Goal: Task Accomplishment & Management: Manage account settings

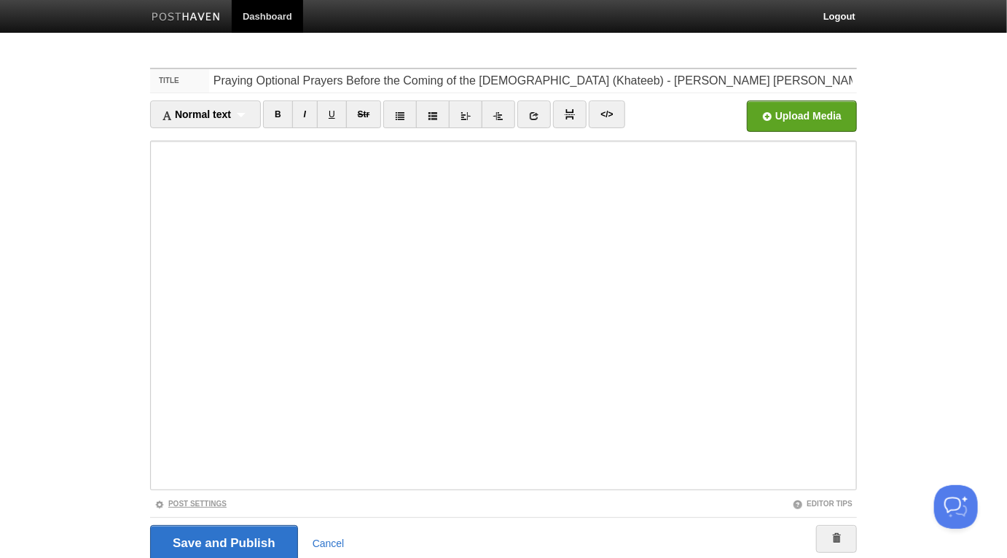
click at [222, 502] on link "Post Settings" at bounding box center [191, 504] width 72 height 8
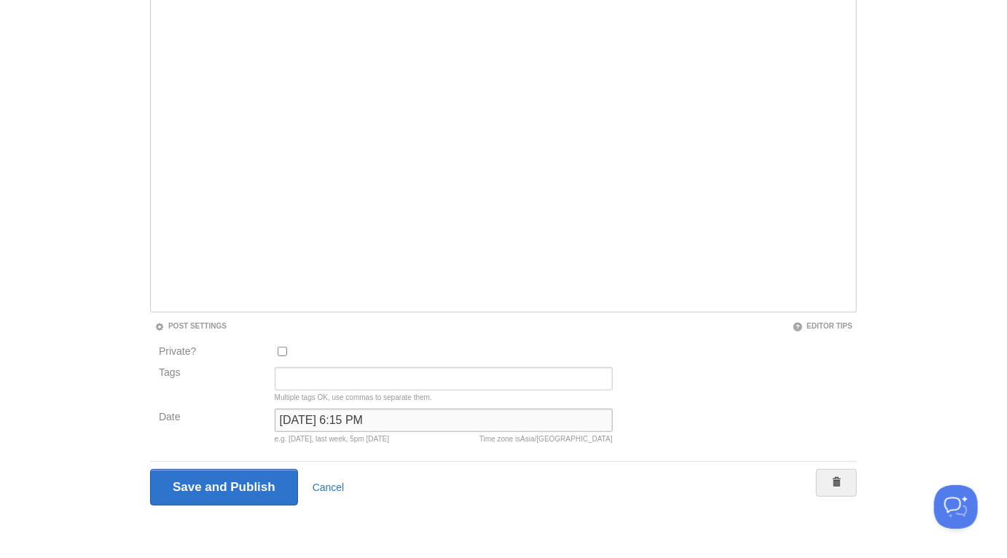
click at [327, 415] on input "January 15, 2025 at 6:15 PM" at bounding box center [444, 420] width 338 height 23
type input "now"
click at [150, 469] on input "Save and Publish" at bounding box center [224, 487] width 148 height 36
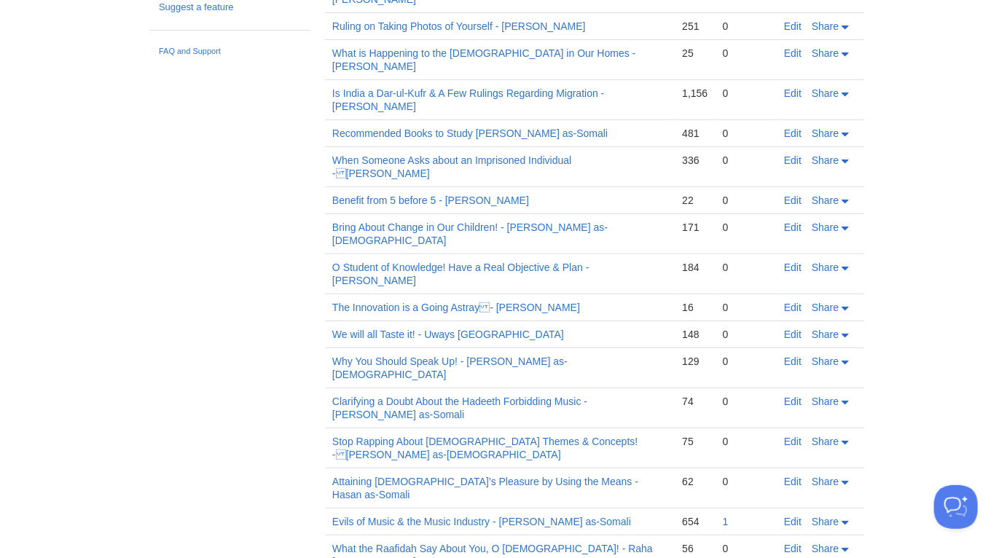
scroll to position [55, 0]
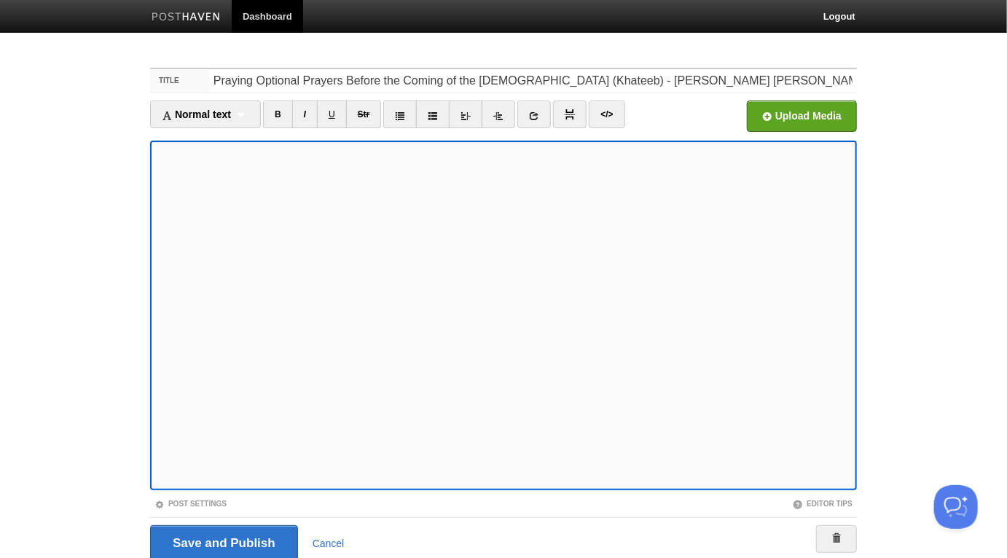
scroll to position [57, 0]
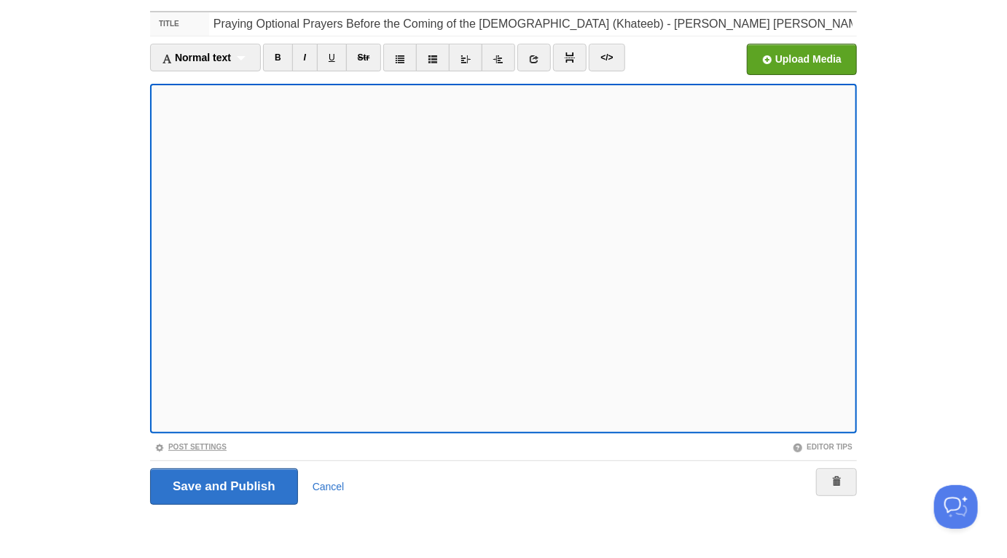
click at [222, 448] on link "Post Settings" at bounding box center [191, 447] width 72 height 8
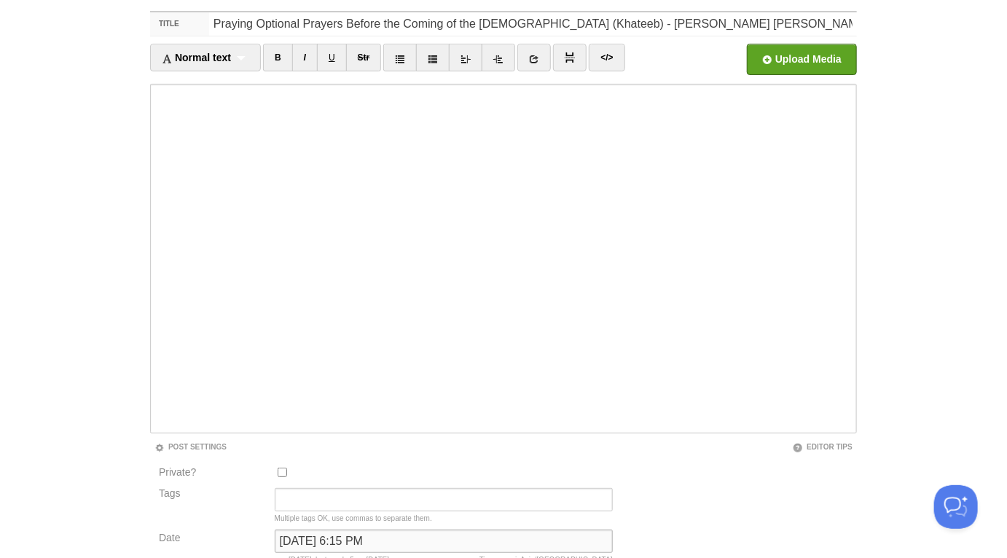
click at [348, 542] on input "January 15, 2025 at 6:15 PM" at bounding box center [444, 541] width 338 height 23
type input "now"
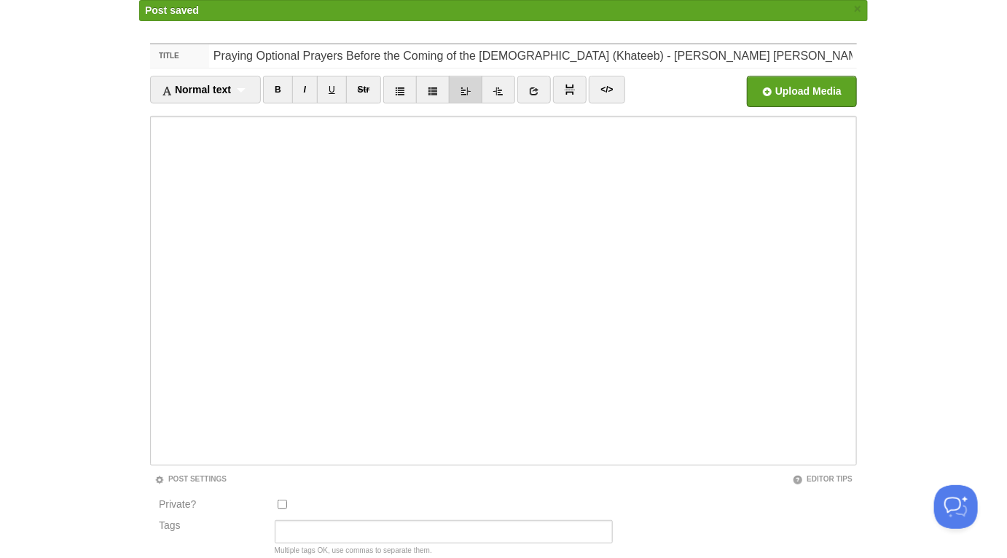
scroll to position [55, 0]
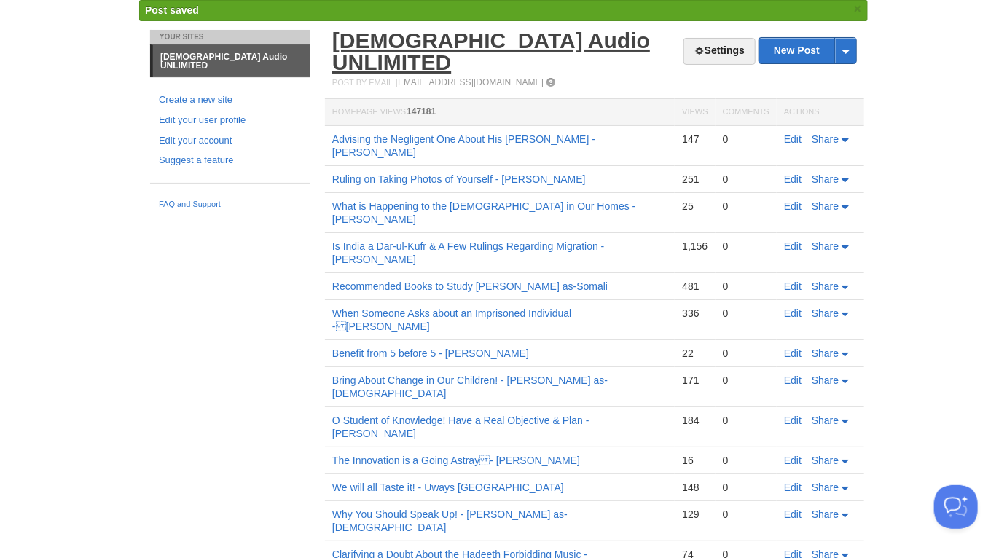
click at [499, 42] on link "[DEMOGRAPHIC_DATA] Audio UNLIMITED" at bounding box center [491, 51] width 318 height 46
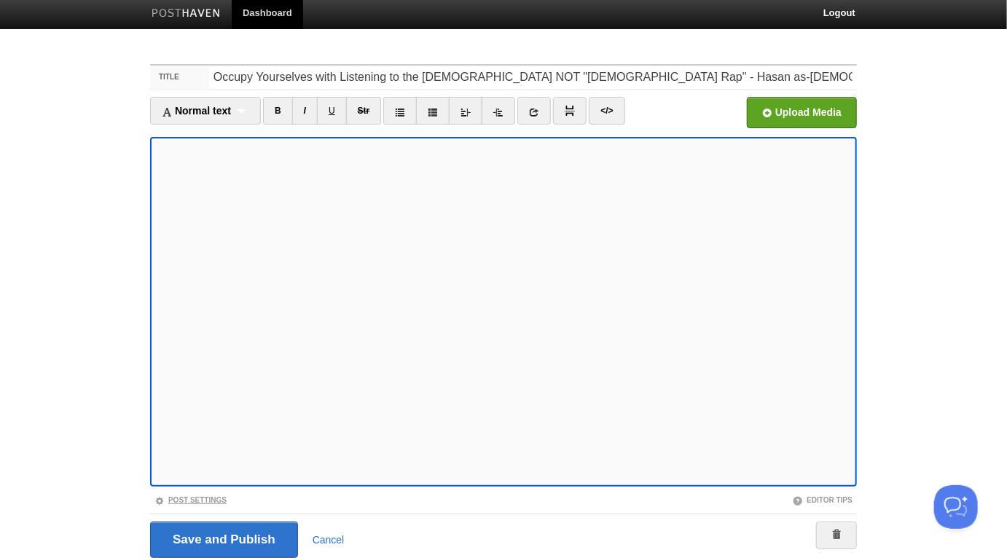
click at [177, 503] on link "Post Settings" at bounding box center [191, 500] width 72 height 8
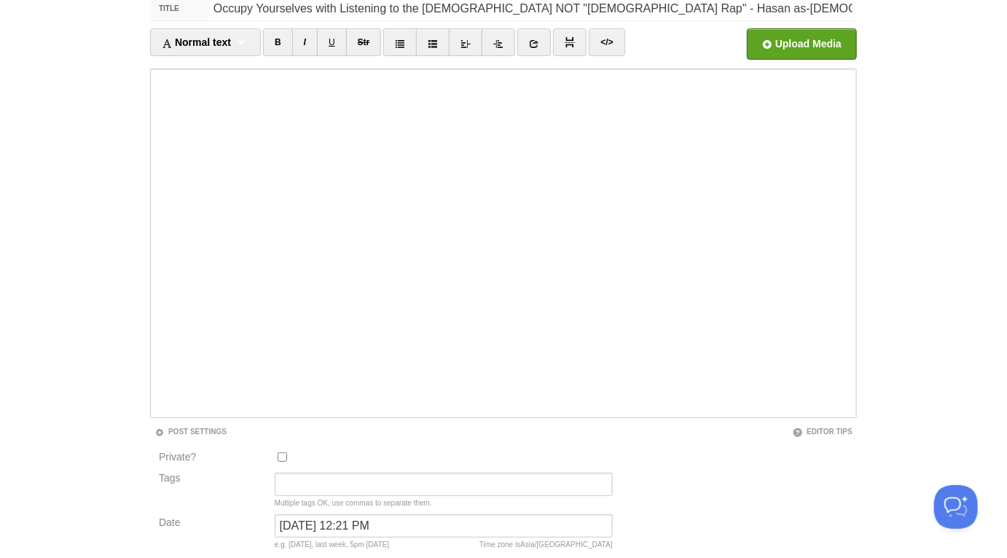
scroll to position [178, 0]
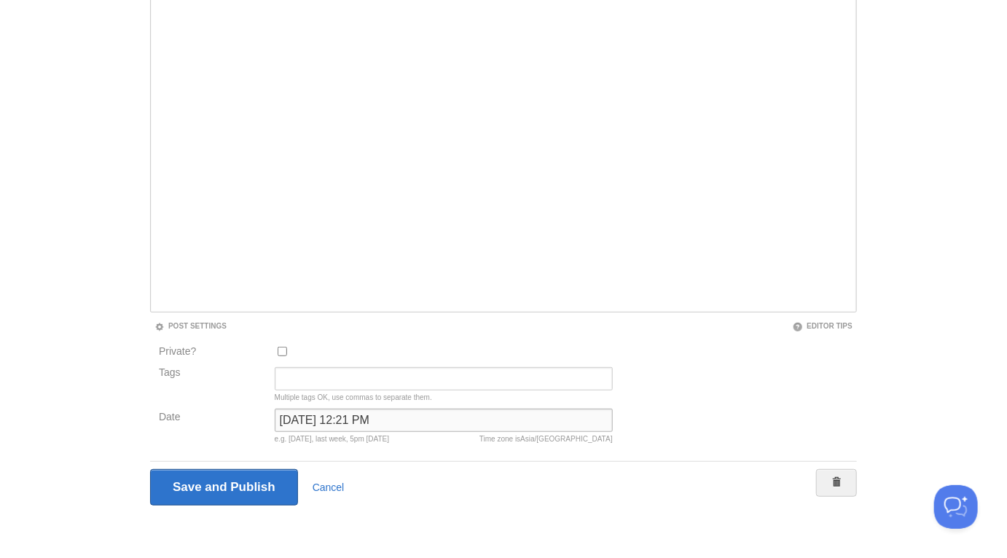
click at [317, 419] on input "January 20, 2025 at 12:21 PM" at bounding box center [444, 420] width 338 height 23
type input "now"
click at [150, 469] on input "Save and Publish" at bounding box center [224, 487] width 148 height 36
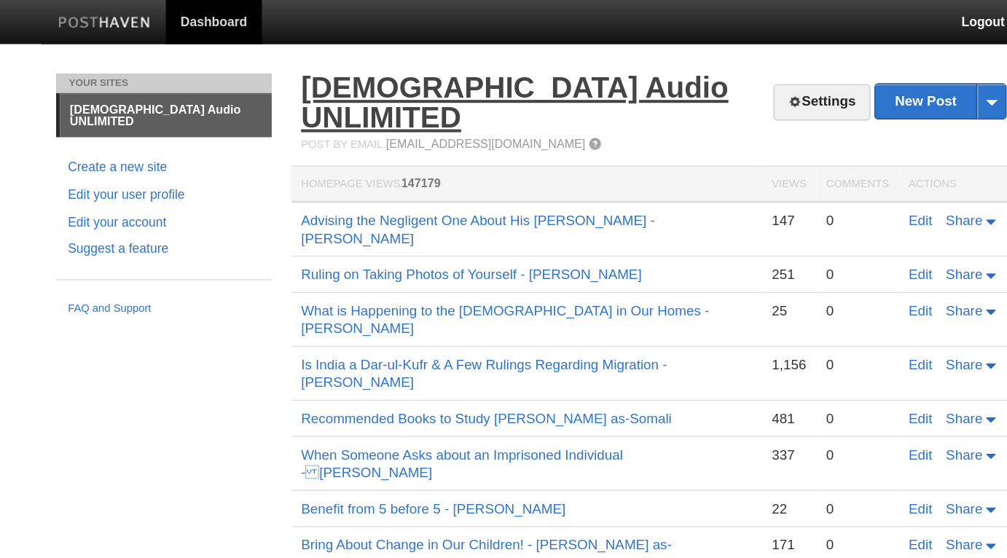
click at [487, 56] on link "[DEMOGRAPHIC_DATA] Audio UNLIMITED" at bounding box center [491, 76] width 318 height 46
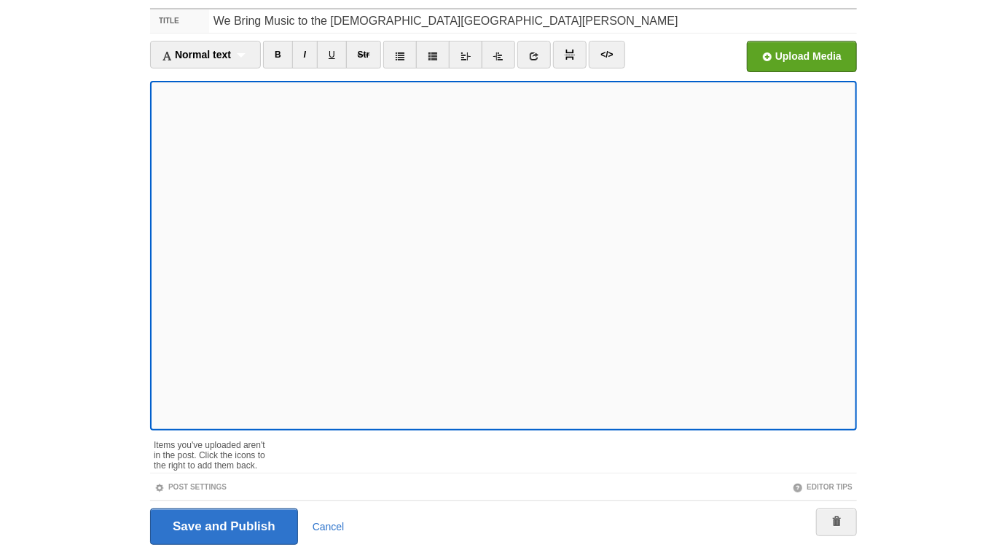
scroll to position [57, 0]
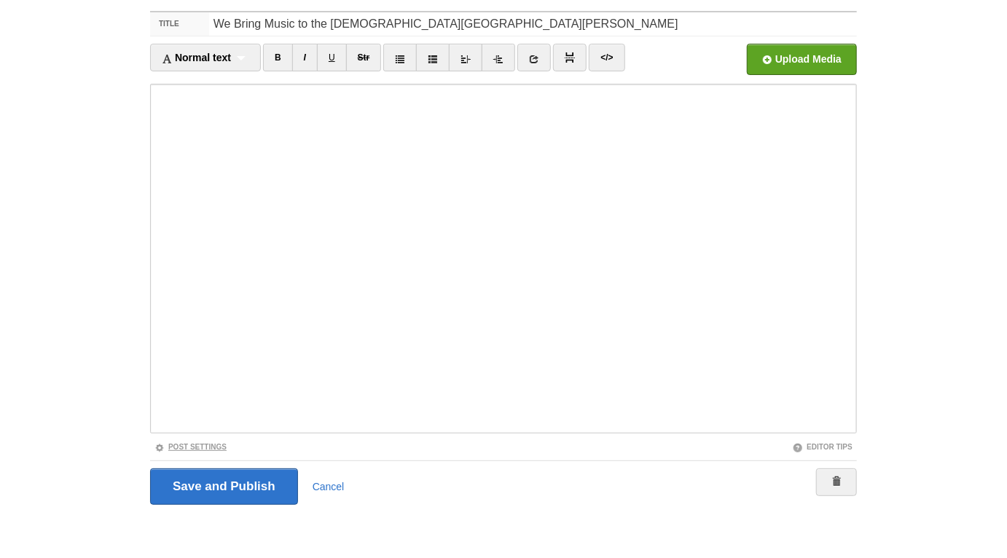
click at [214, 447] on link "Post Settings" at bounding box center [191, 447] width 72 height 8
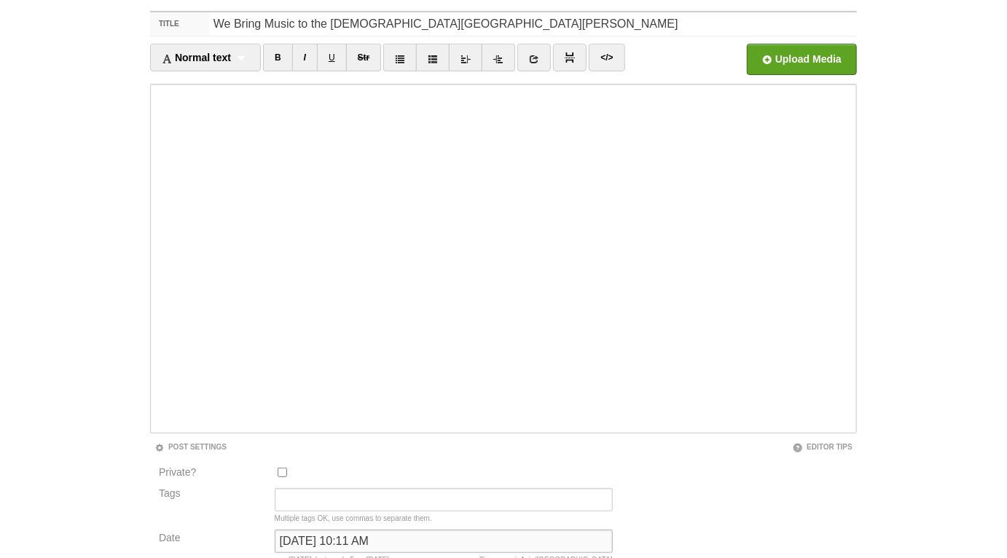
click at [335, 543] on input "[DATE] 10:11 AM" at bounding box center [444, 541] width 338 height 23
type input "now"
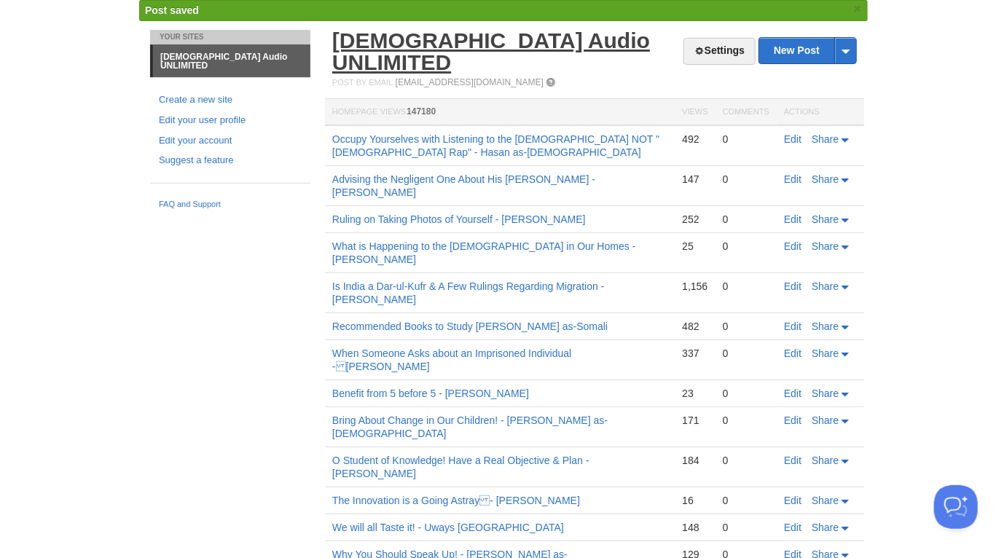
click at [493, 44] on link "[DEMOGRAPHIC_DATA] Audio UNLIMITED" at bounding box center [491, 51] width 318 height 46
